Goal: Task Accomplishment & Management: Complete application form

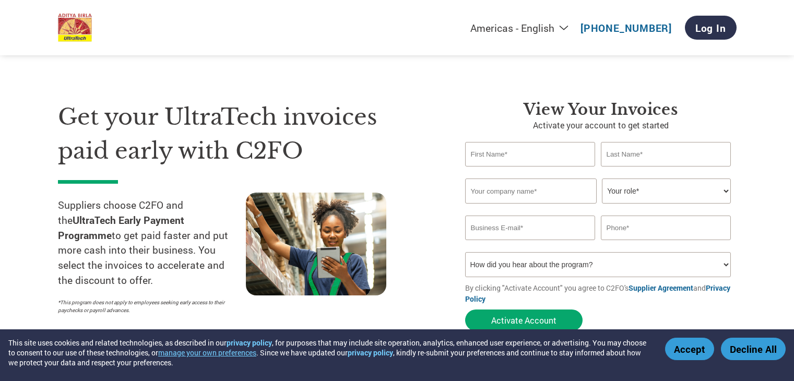
select select "en-[GEOGRAPHIC_DATA]"
click at [625, 155] on input "text" at bounding box center [666, 154] width 131 height 25
click at [547, 189] on input "text" at bounding box center [531, 191] width 132 height 25
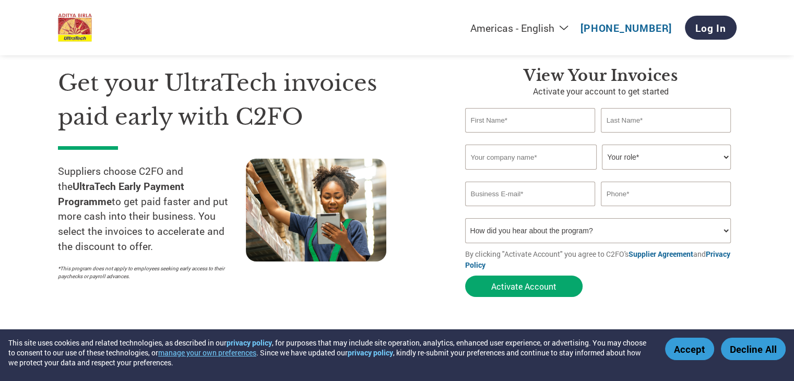
scroll to position [52, 0]
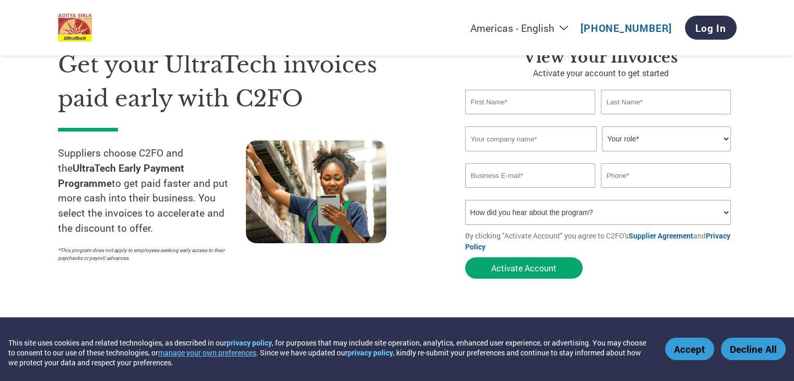
click at [726, 140] on select "Your role* CFO Controller Credit Manager Finance Director Treasurer CEO Preside…" at bounding box center [666, 138] width 129 height 25
select select "OTHER"
click at [602, 126] on select "Your role* CFO Controller Credit Manager Finance Director Treasurer CEO Preside…" at bounding box center [666, 138] width 129 height 25
click at [727, 214] on select "How did you hear about the program? Received a letter Email Social Media Online…" at bounding box center [598, 212] width 266 height 25
select select "Other"
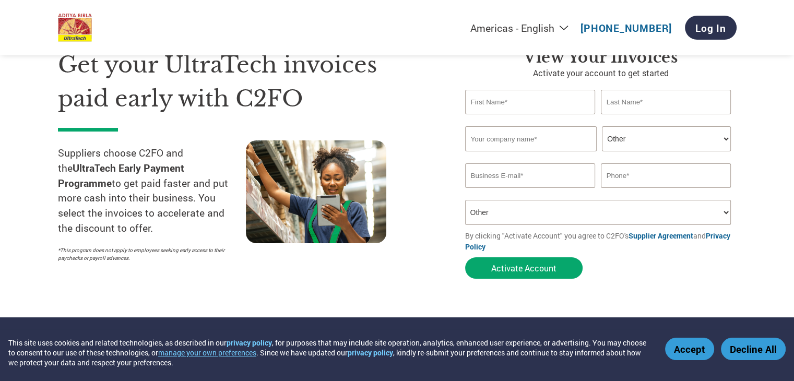
click at [465, 200] on select "How did you hear about the program? Received a letter Email Social Media Online…" at bounding box center [598, 212] width 266 height 25
click at [532, 175] on input "email" at bounding box center [530, 175] width 131 height 25
click at [529, 140] on input "text" at bounding box center [531, 138] width 132 height 25
click at [523, 104] on input "text" at bounding box center [530, 102] width 131 height 25
click at [522, 144] on input "text" at bounding box center [531, 138] width 132 height 25
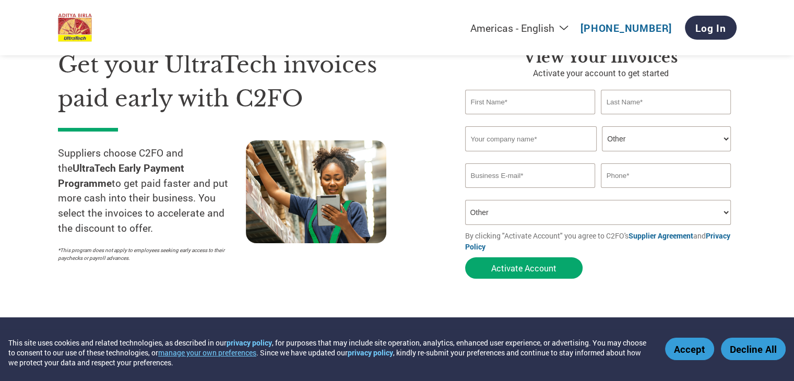
click at [528, 180] on input "email" at bounding box center [530, 175] width 131 height 25
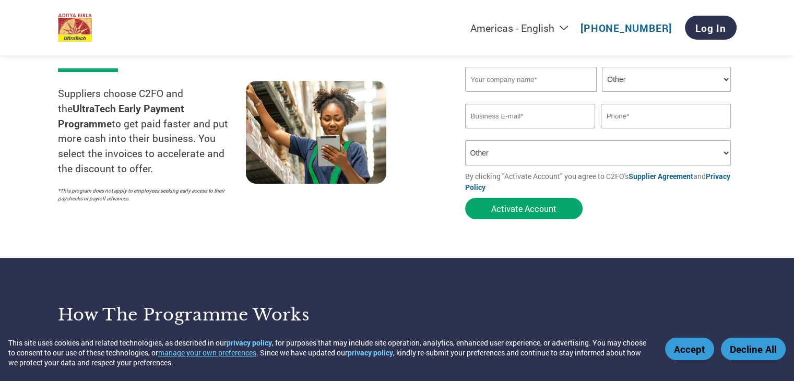
scroll to position [0, 0]
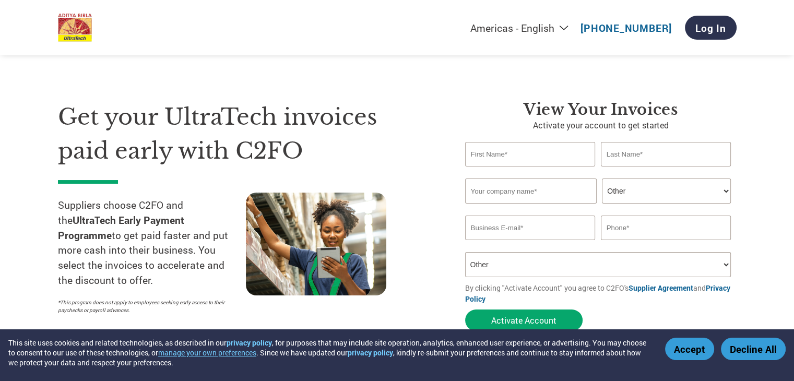
click at [526, 157] on input "text" at bounding box center [530, 154] width 131 height 25
type input "Sushil"
click at [607, 153] on input "text" at bounding box center [666, 154] width 131 height 25
type input "Bhagat"
click at [513, 195] on input "text" at bounding box center [531, 191] width 132 height 25
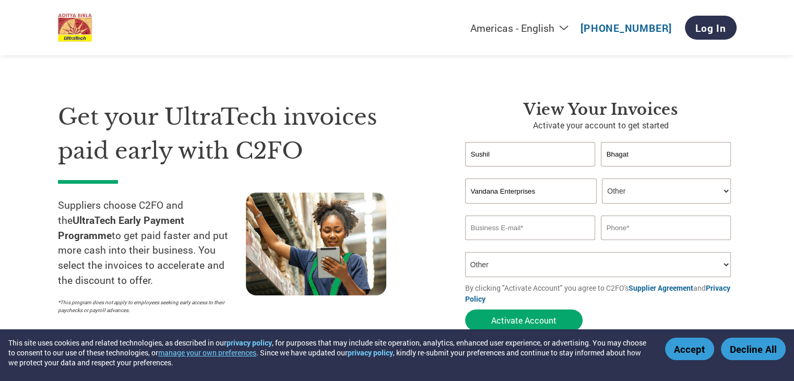
type input "Vandana Enterprises"
click at [517, 232] on input "email" at bounding box center [530, 228] width 131 height 25
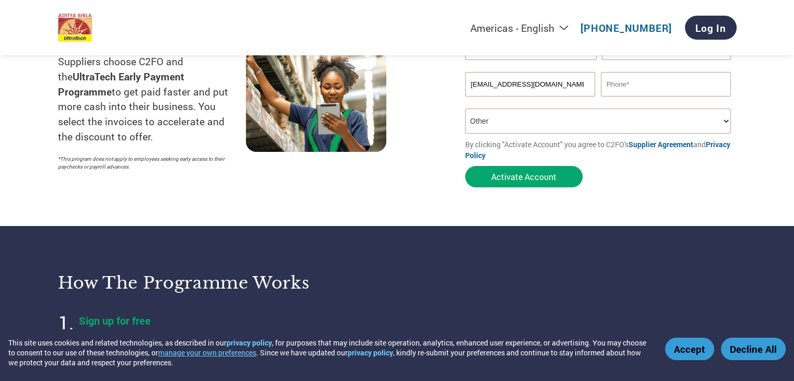
scroll to position [157, 0]
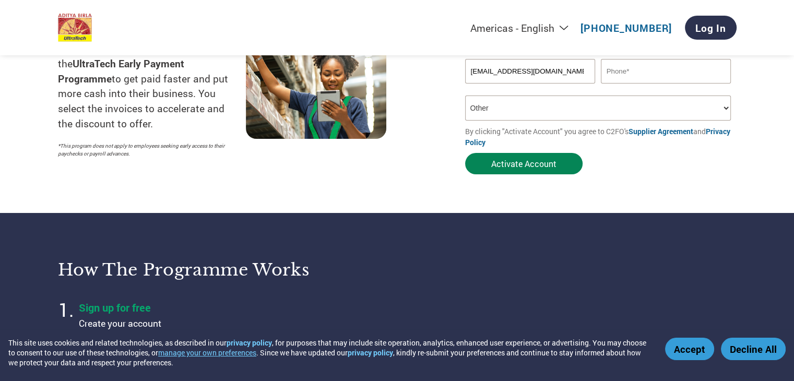
type input "[EMAIL_ADDRESS][DOMAIN_NAME]"
click at [512, 163] on button "Activate Account" at bounding box center [524, 163] width 118 height 21
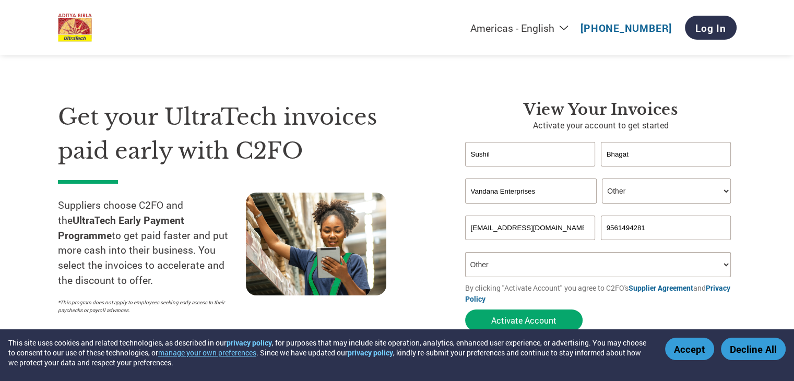
scroll to position [52, 0]
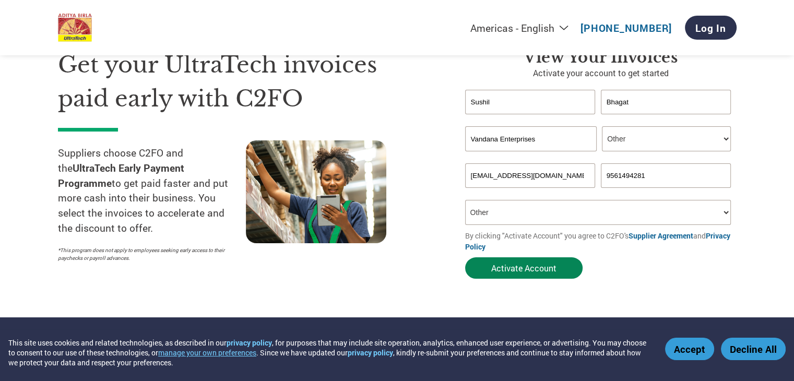
type input "9561494281"
click at [514, 267] on button "Activate Account" at bounding box center [524, 268] width 118 height 21
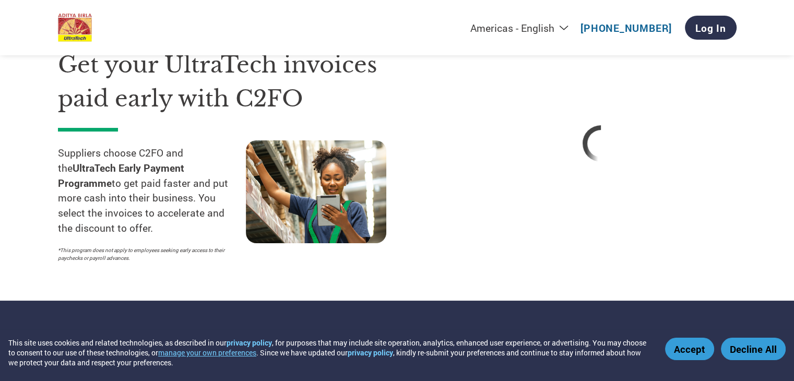
select select "en-[GEOGRAPHIC_DATA]"
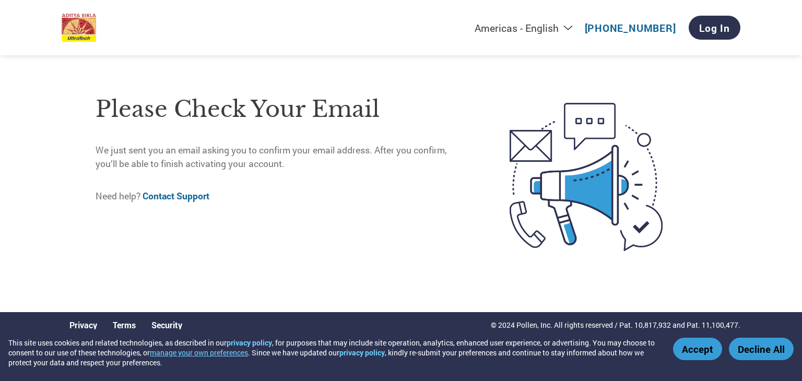
click at [700, 347] on button "Accept" at bounding box center [697, 349] width 49 height 22
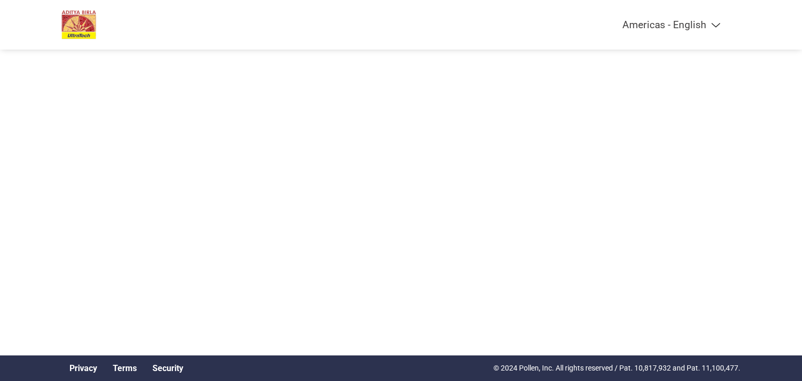
select select "en-[GEOGRAPHIC_DATA]"
